Goal: Transaction & Acquisition: Purchase product/service

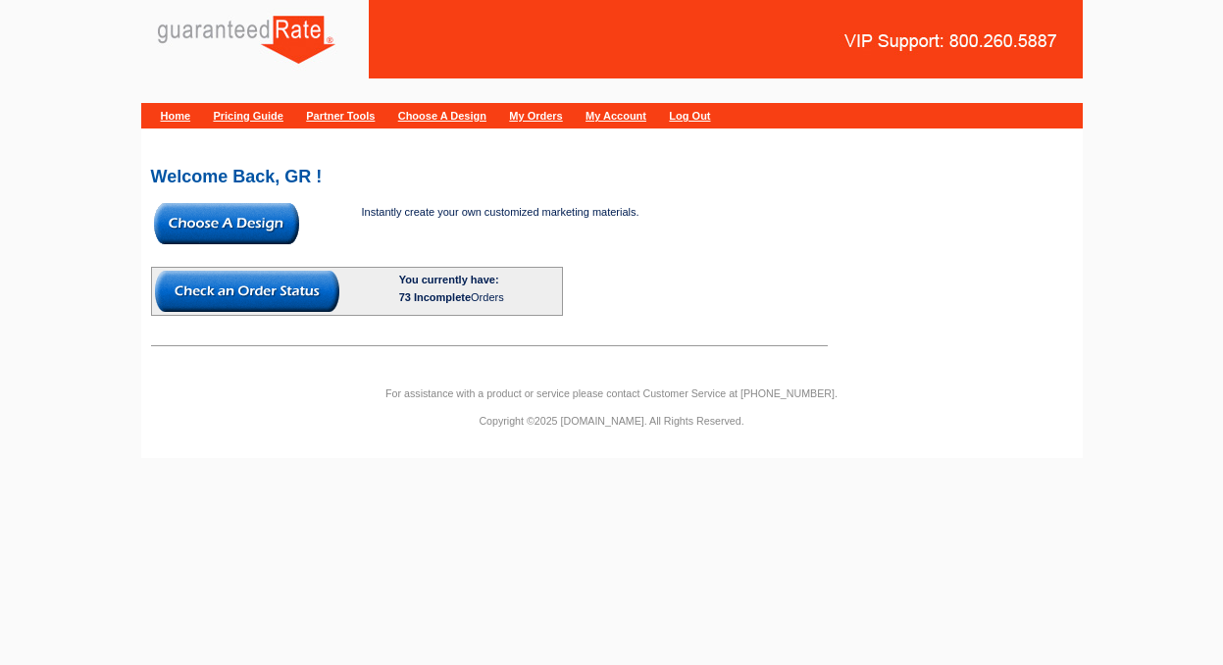
click at [210, 225] on img at bounding box center [226, 223] width 145 height 41
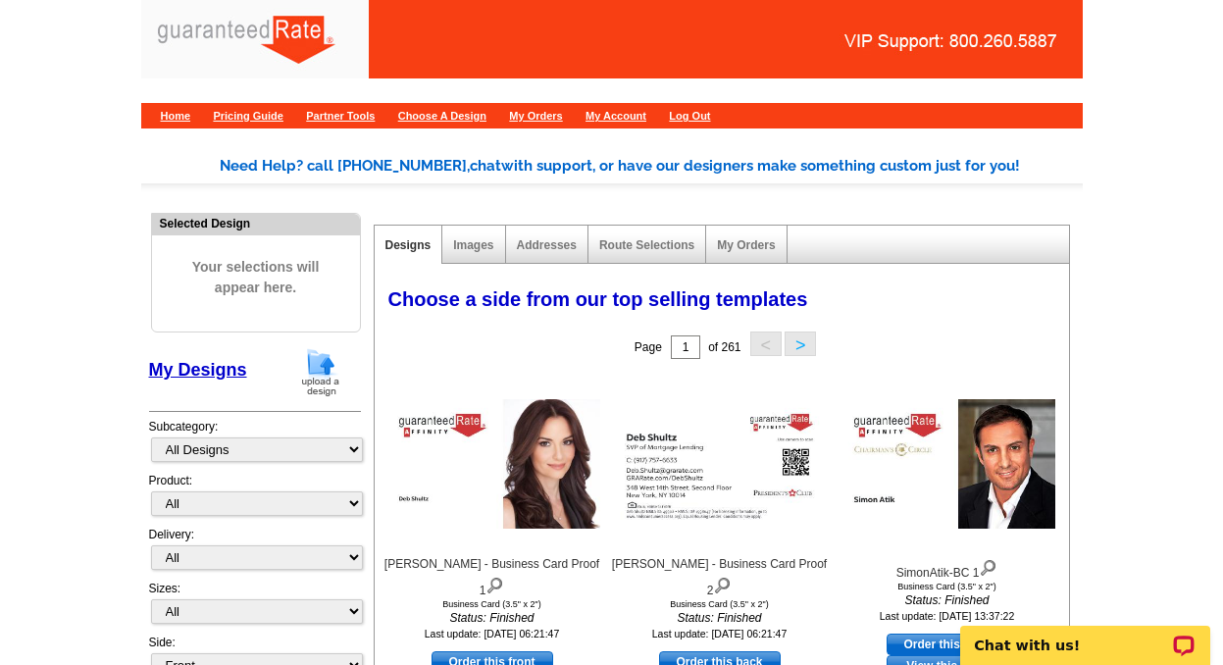
click at [320, 361] on img at bounding box center [320, 372] width 51 height 50
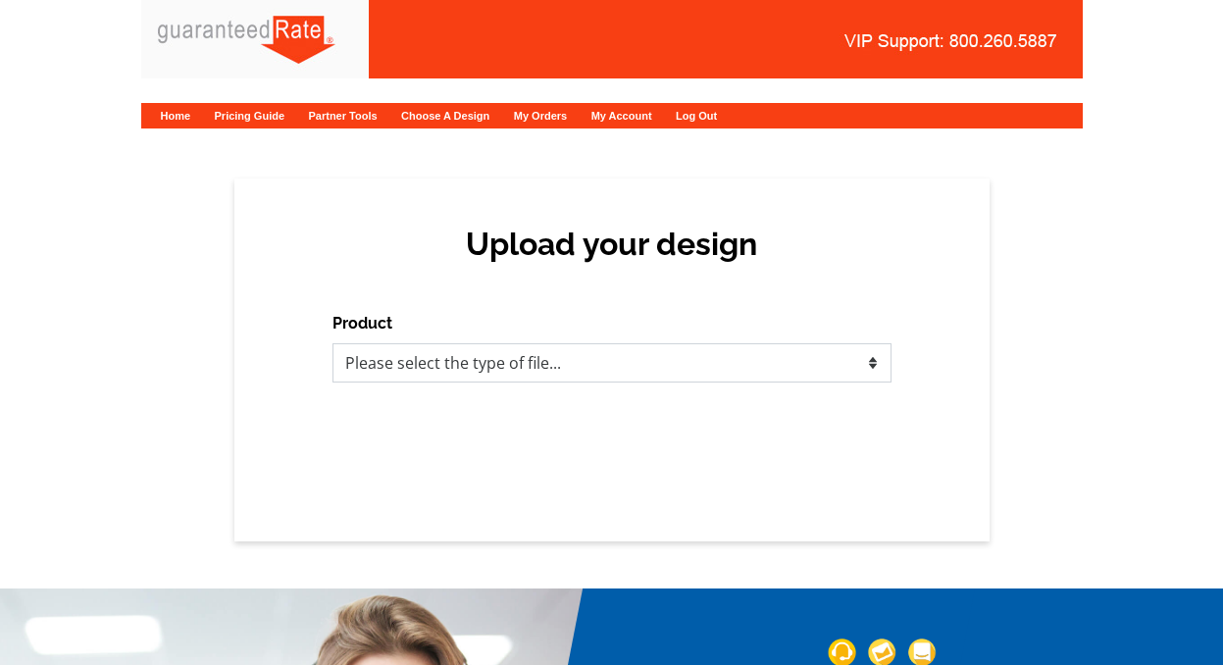
click at [476, 359] on select "Please select the type of file... Postcards Calendars Business Cards Letters an…" at bounding box center [612, 362] width 559 height 39
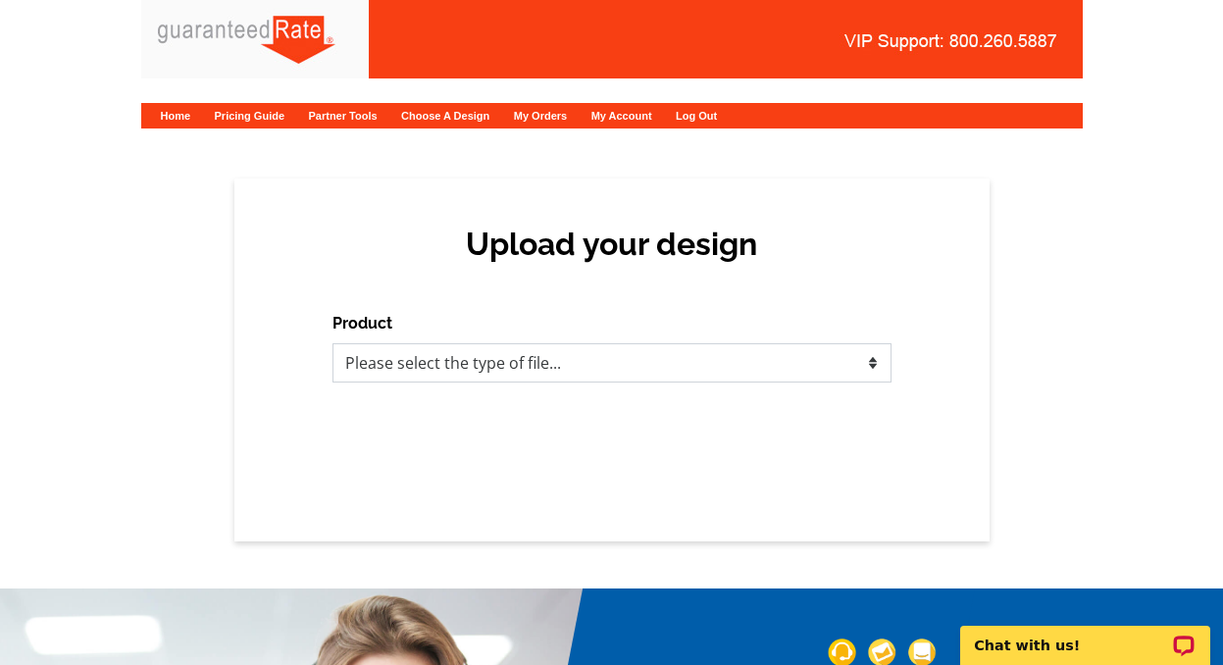
select select "3"
click at [333, 343] on select "Please select the type of file... Postcards Calendars Business Cards Letters an…" at bounding box center [612, 362] width 559 height 39
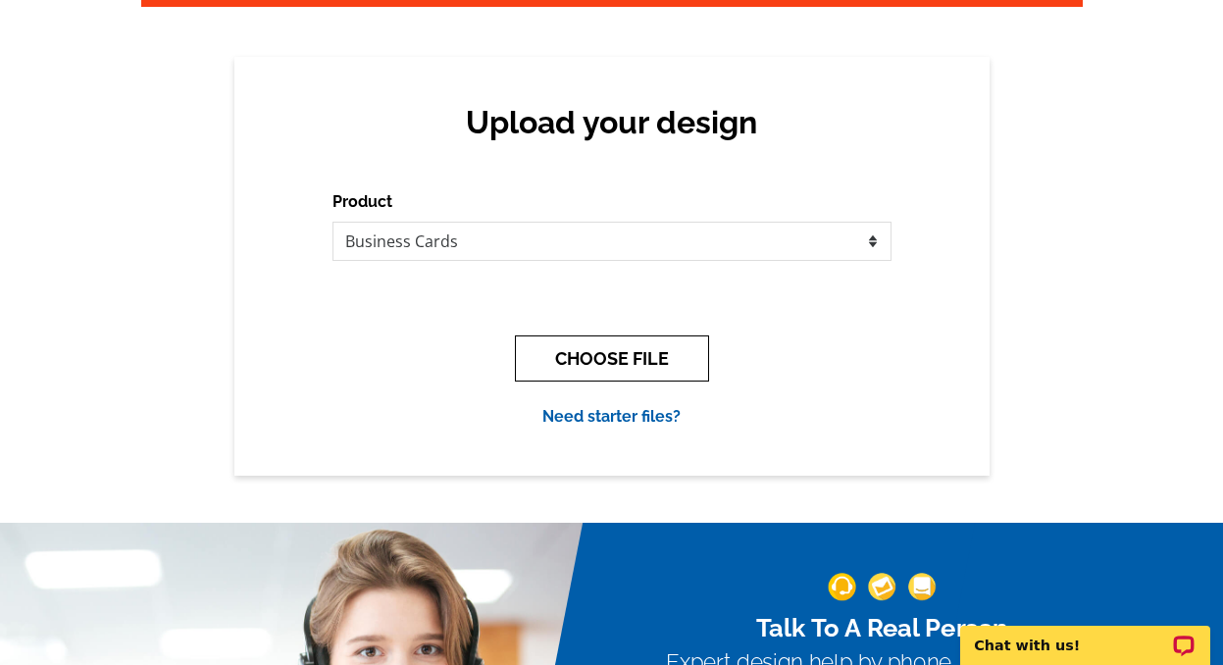
click at [655, 349] on button "CHOOSE FILE" at bounding box center [612, 358] width 194 height 46
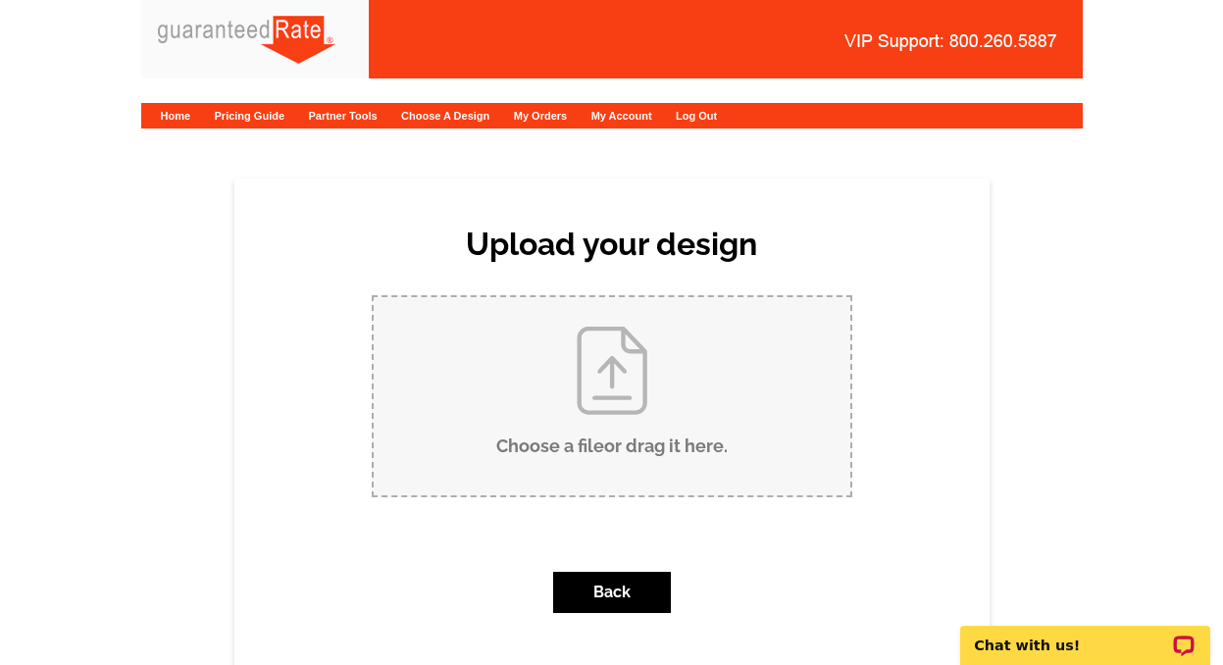
click at [648, 374] on input "Choose a file or drag it here ." at bounding box center [612, 396] width 477 height 198
type input "C:\fakepath\Carolina Polanco bcards.pdf"
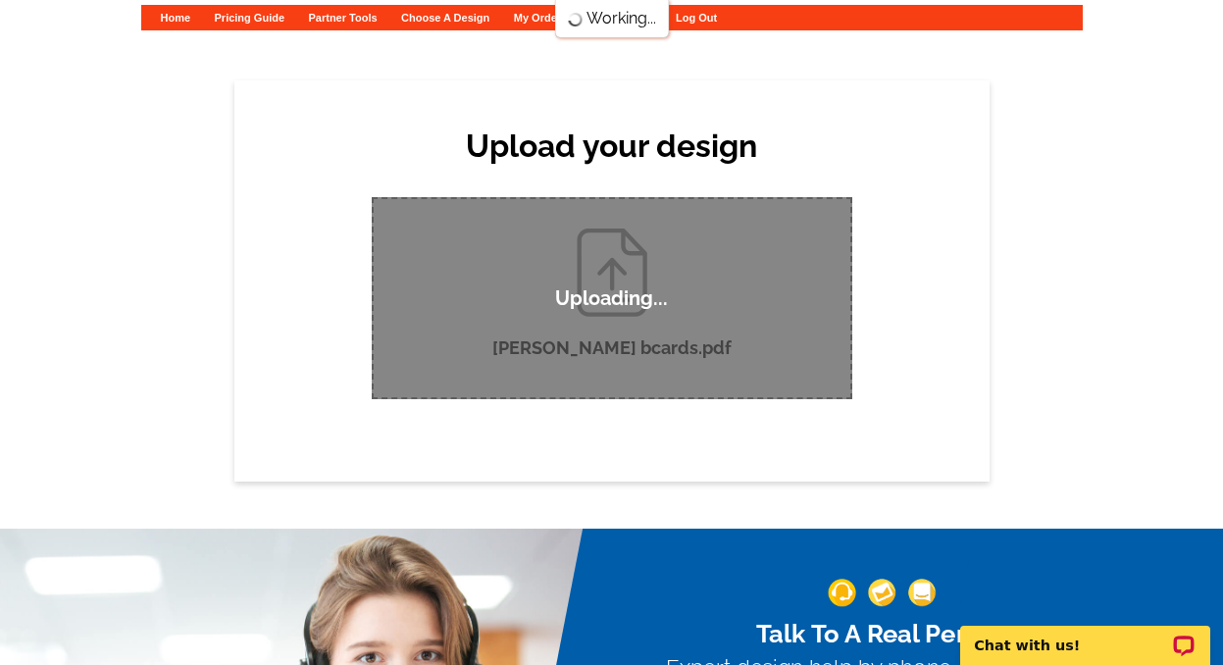
scroll to position [102, 0]
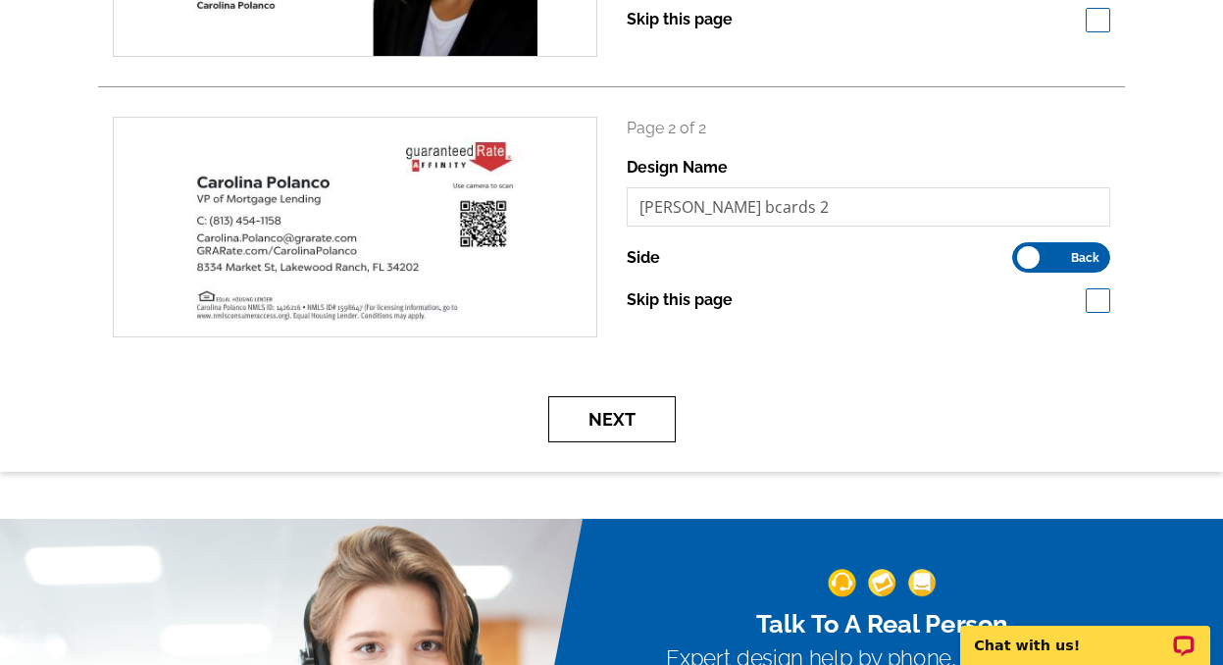
click at [650, 427] on button "Next" at bounding box center [612, 419] width 128 height 46
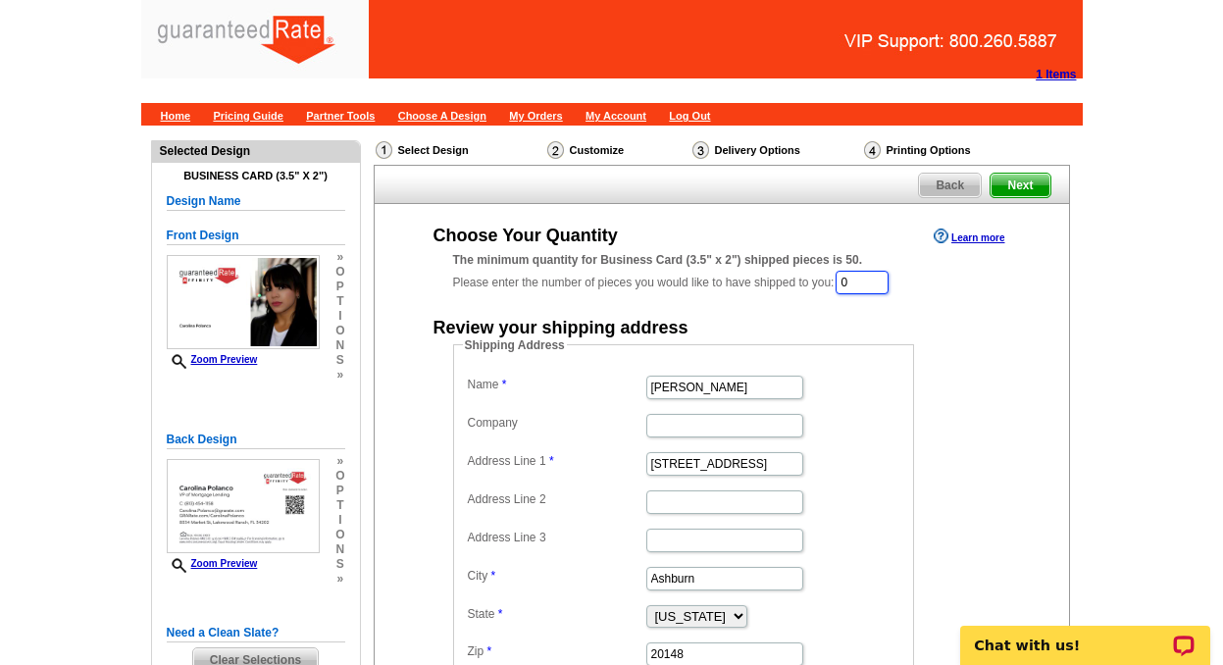
click at [880, 276] on input "0" at bounding box center [862, 283] width 53 height 24
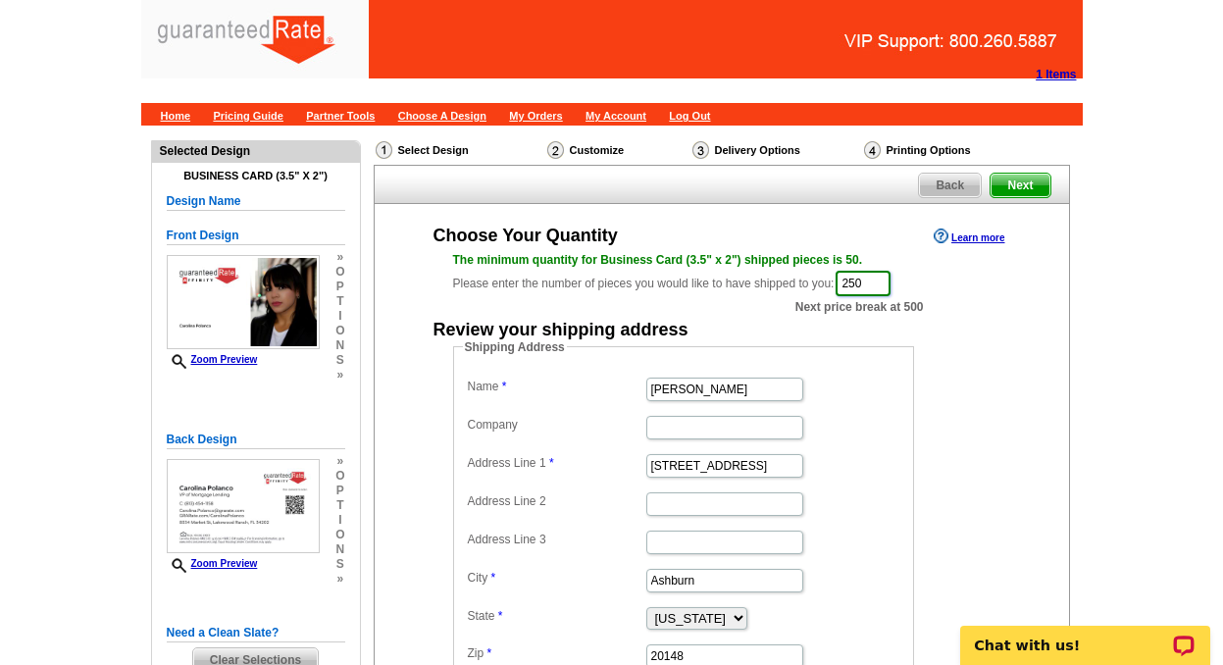
type input "250"
click at [743, 380] on input "Ron Tinschert" at bounding box center [724, 390] width 157 height 24
click at [742, 384] on input "Ron Tinschert" at bounding box center [724, 390] width 157 height 24
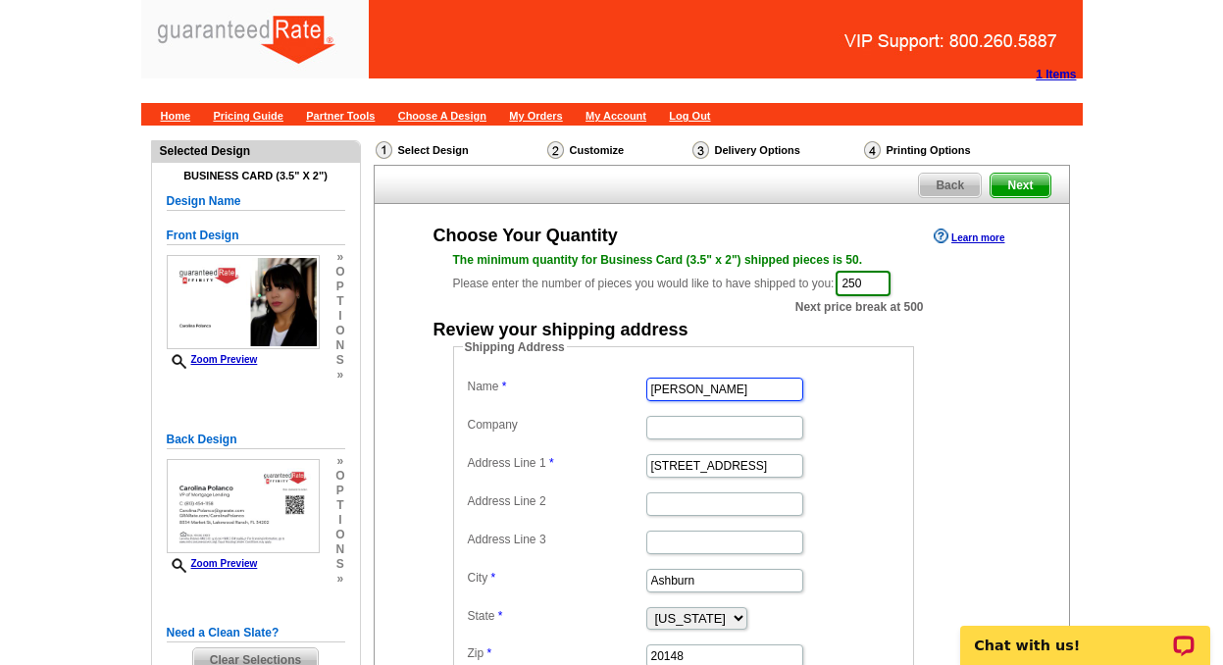
click at [742, 384] on input "Ron Tinschert" at bounding box center [724, 390] width 157 height 24
type input "[PERSON_NAME]"
paste input "[STREET_ADDRESS]"
type input "[STREET_ADDRESS]"
type input "[GEOGRAPHIC_DATA]"
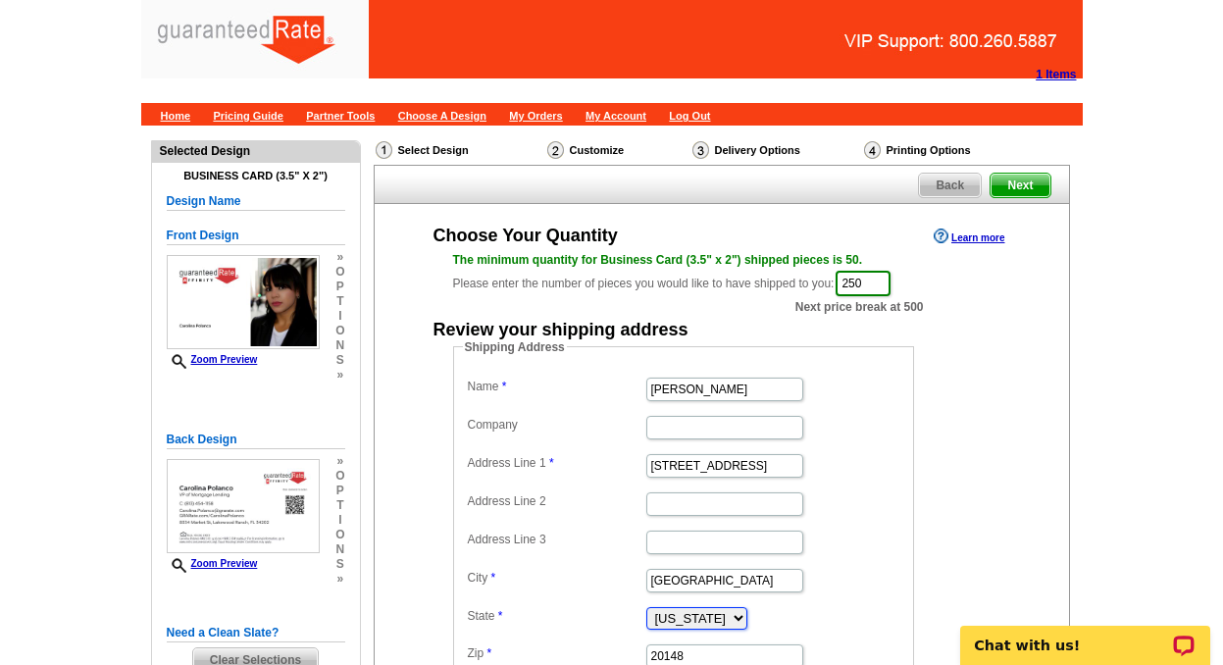
select select "FL"
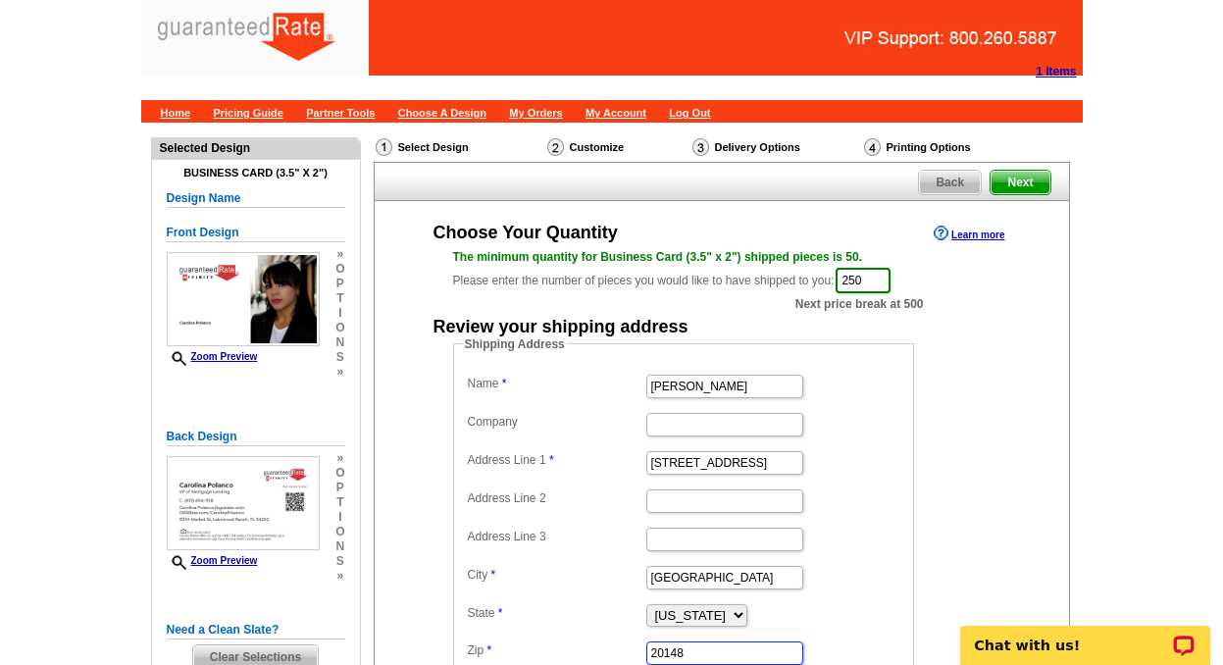
paste input "34202"
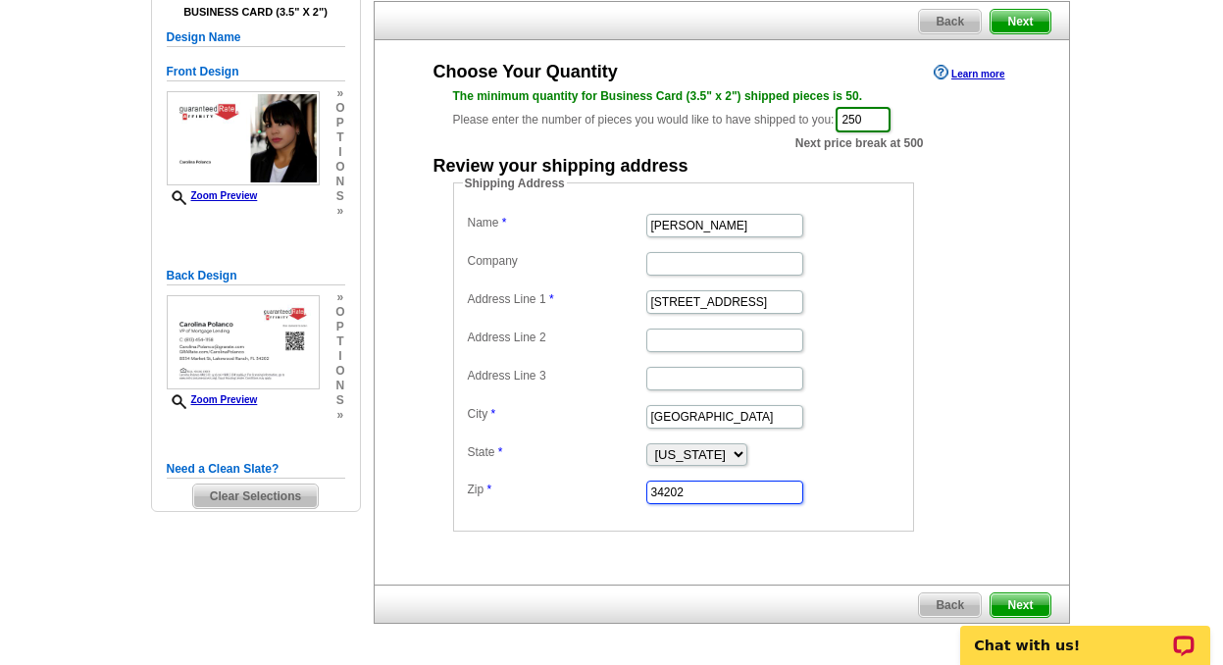
scroll to position [166, 0]
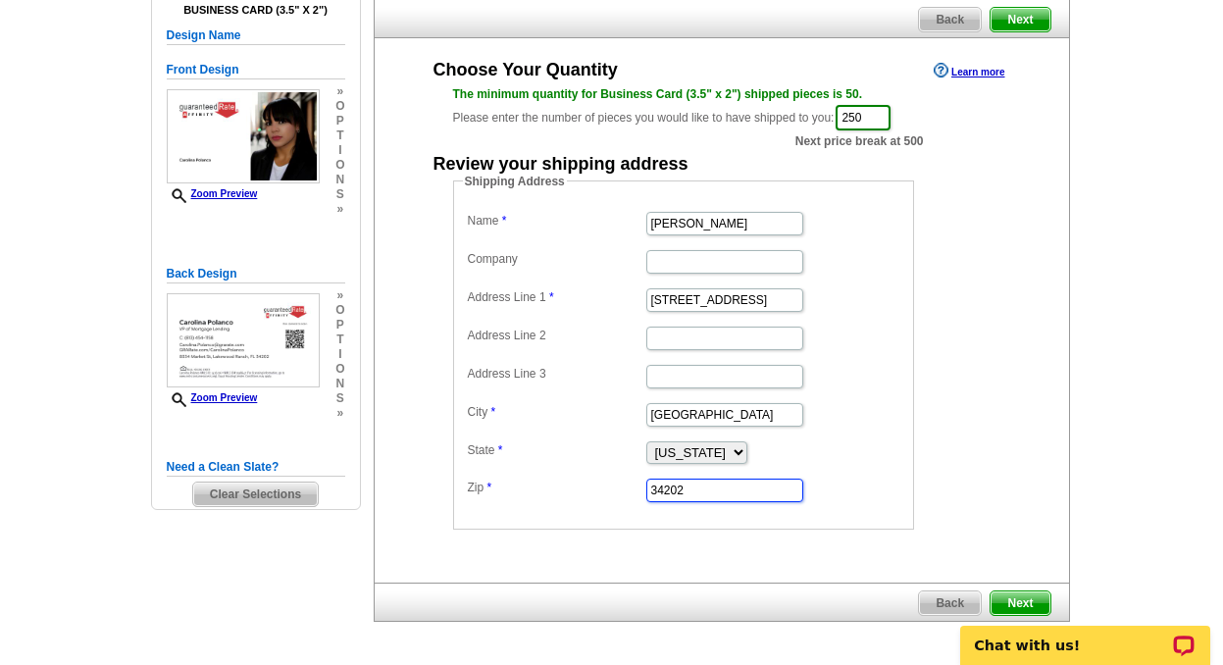
type input "34202"
click at [1024, 594] on span "Next" at bounding box center [1020, 604] width 59 height 24
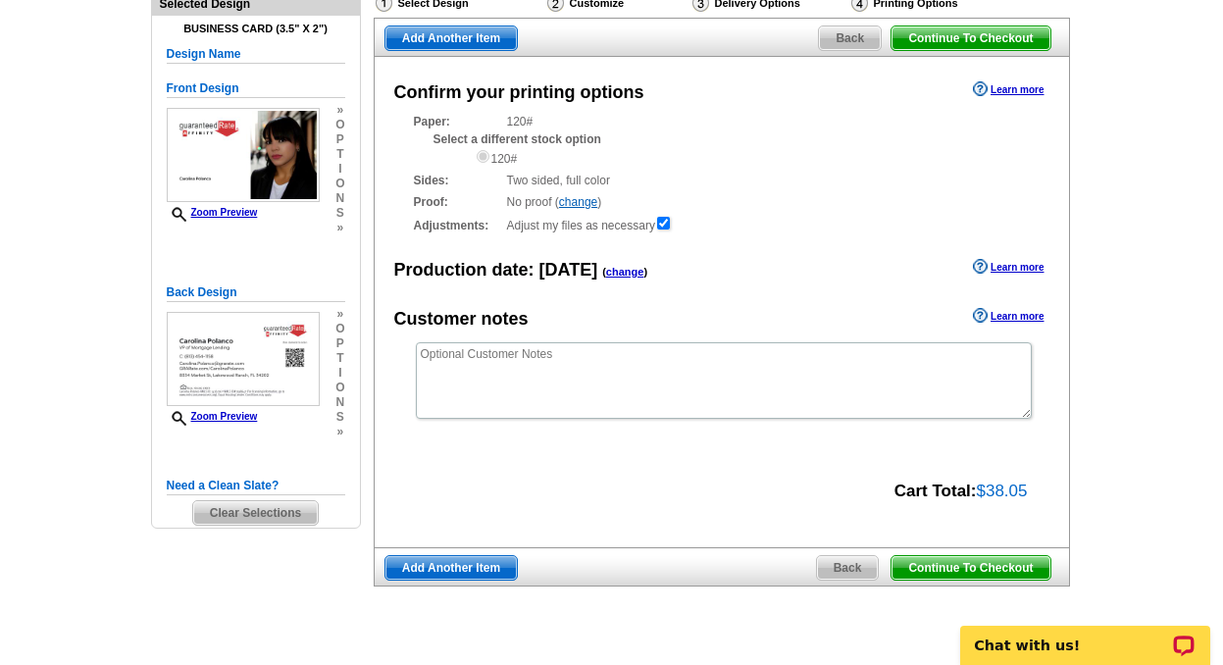
scroll to position [143, 0]
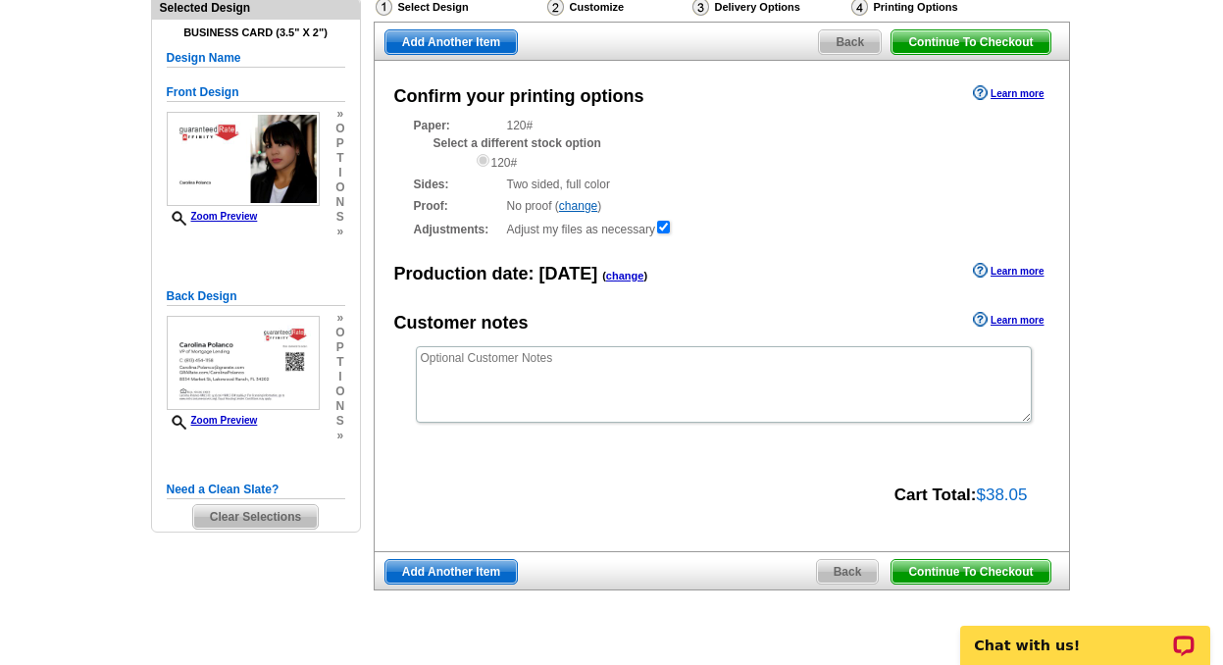
click at [1015, 581] on span "Continue To Checkout" at bounding box center [971, 572] width 158 height 24
